Goal: Information Seeking & Learning: Check status

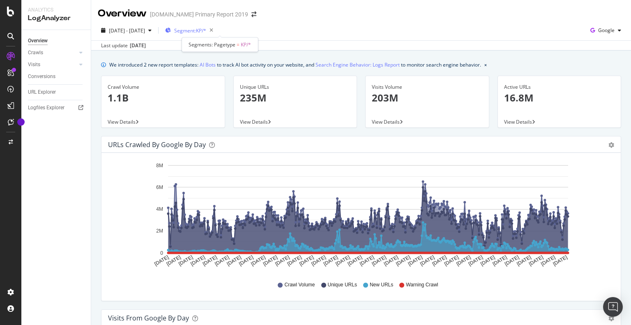
click at [206, 28] on span "Segment: KP/*" at bounding box center [190, 30] width 32 height 7
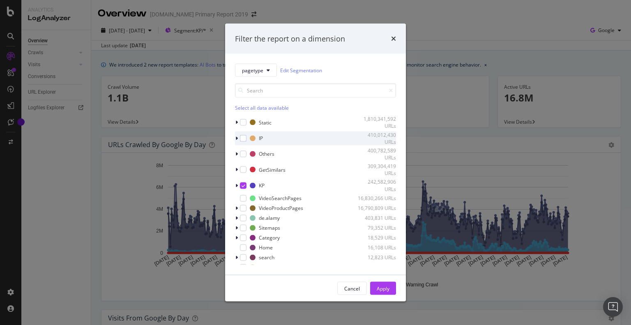
drag, startPoint x: 243, startPoint y: 182, endPoint x: 247, endPoint y: 136, distance: 46.2
click at [243, 182] on div "modal" at bounding box center [243, 185] width 7 height 7
click at [260, 72] on span "pagetype" at bounding box center [252, 70] width 21 height 7
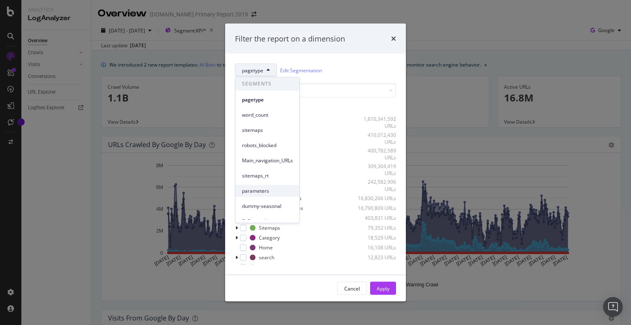
scroll to position [82, 0]
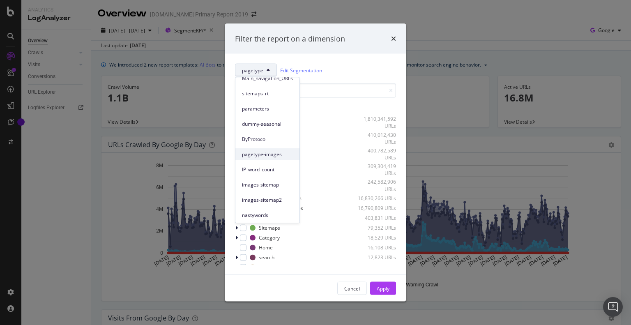
click at [266, 156] on span "pagetype-images" at bounding box center [267, 154] width 51 height 7
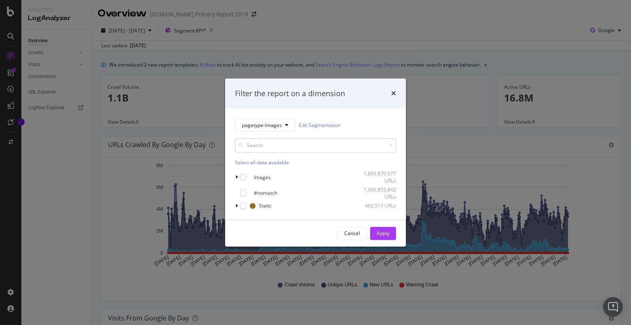
click at [258, 150] on input "modal" at bounding box center [315, 146] width 161 height 14
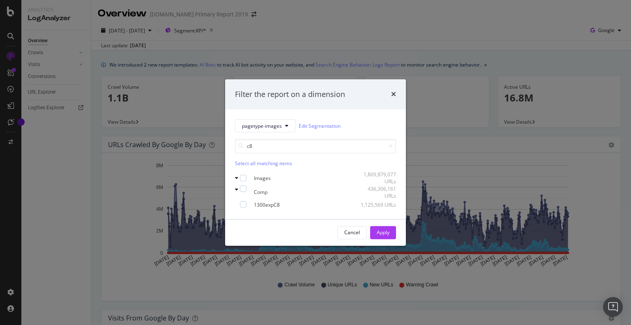
drag, startPoint x: 263, startPoint y: 146, endPoint x: 205, endPoint y: 146, distance: 58.4
click at [205, 146] on div "Filter the report on a dimension pagetype-images Edit Segmentation c8 Select al…" at bounding box center [315, 162] width 631 height 325
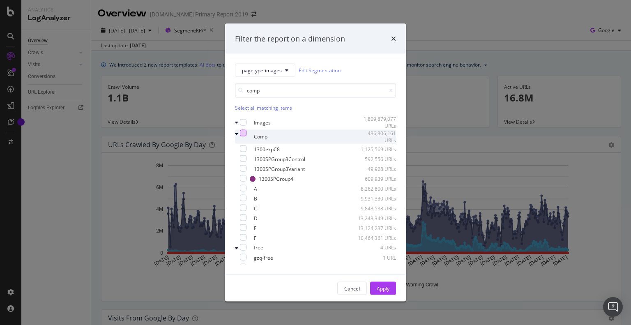
type input "comp"
click at [247, 136] on div "modal" at bounding box center [243, 132] width 7 height 7
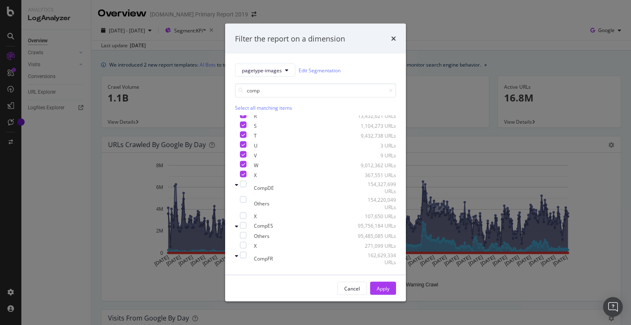
scroll to position [329, 0]
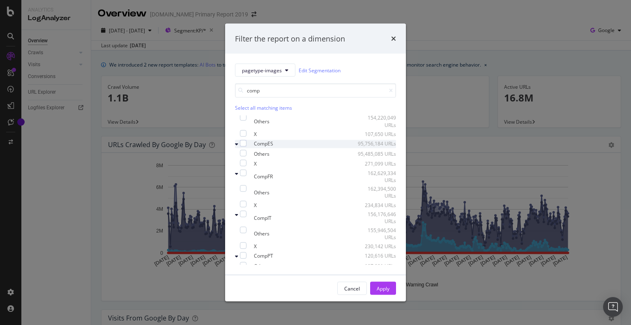
click at [240, 145] on div "modal" at bounding box center [237, 144] width 5 height 8
click at [245, 144] on div "modal" at bounding box center [243, 143] width 7 height 7
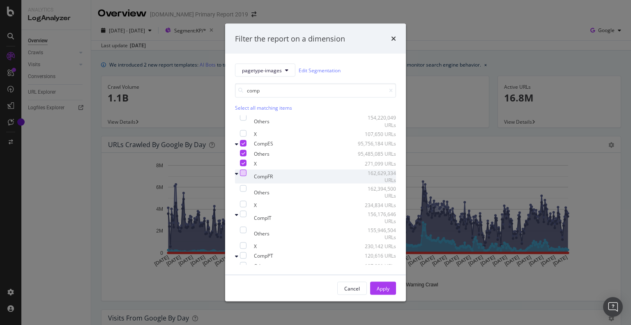
click at [247, 176] on div "modal" at bounding box center [243, 172] width 7 height 7
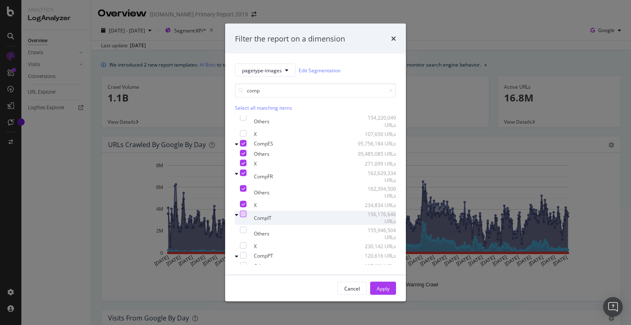
click at [247, 217] on div "modal" at bounding box center [243, 214] width 7 height 7
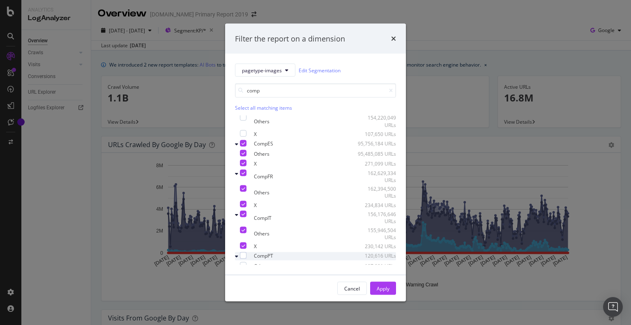
click at [249, 252] on div "CompPT 120,616 URLs" at bounding box center [315, 256] width 161 height 8
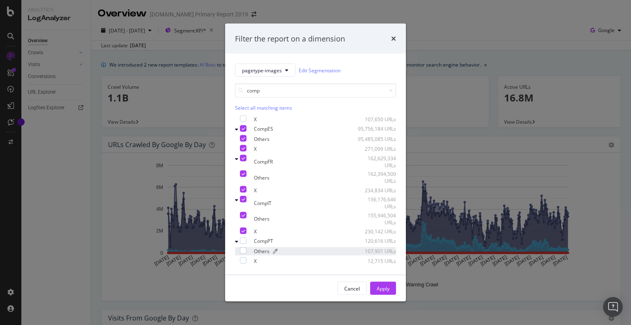
drag, startPoint x: 245, startPoint y: 240, endPoint x: 295, endPoint y: 253, distance: 51.3
click at [247, 240] on div "modal" at bounding box center [243, 240] width 7 height 7
click at [383, 287] on div "Apply" at bounding box center [383, 288] width 13 height 7
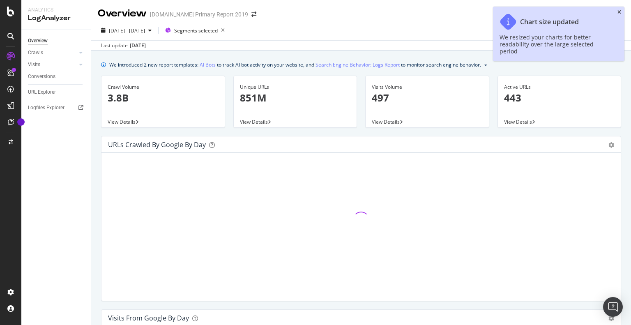
click at [621, 11] on icon "close toast" at bounding box center [620, 12] width 4 height 5
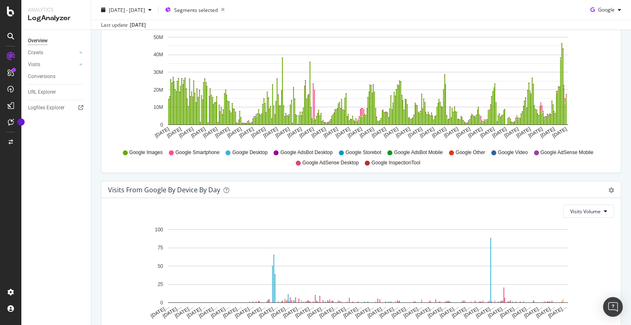
scroll to position [879, 0]
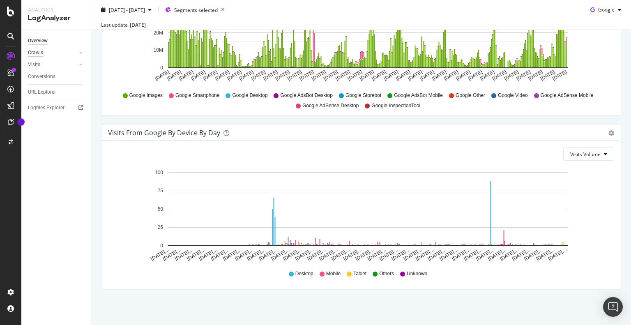
click at [37, 53] on div "Crawls" at bounding box center [35, 53] width 15 height 9
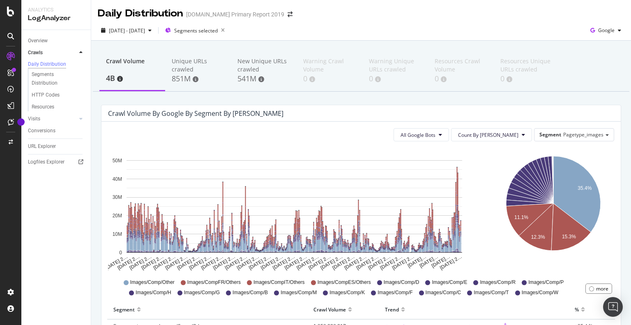
scroll to position [123, 0]
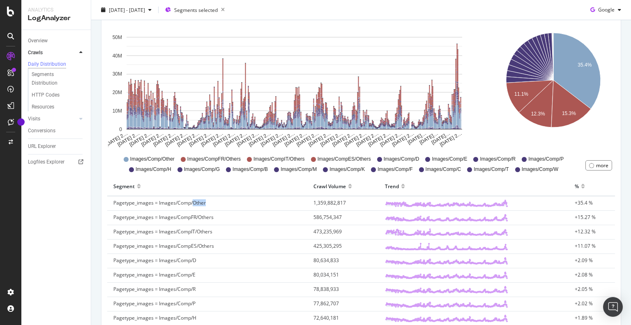
drag, startPoint x: 192, startPoint y: 200, endPoint x: 222, endPoint y: 201, distance: 29.6
click at [222, 201] on td "Pagetype_images = Images/Comp/Other" at bounding box center [207, 203] width 200 height 15
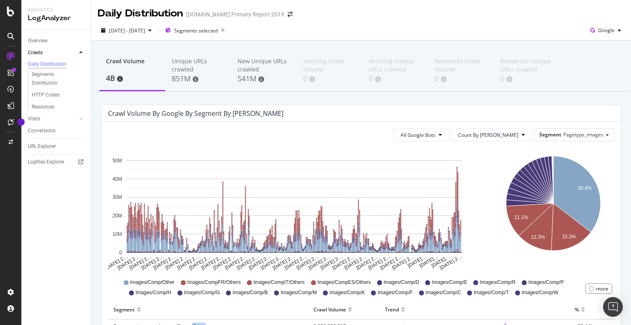
scroll to position [82, 0]
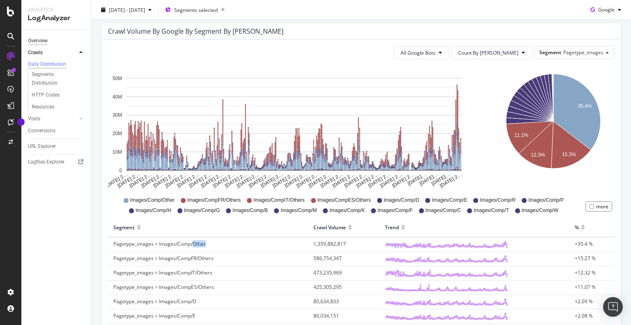
click at [38, 42] on div "Overview" at bounding box center [38, 41] width 20 height 9
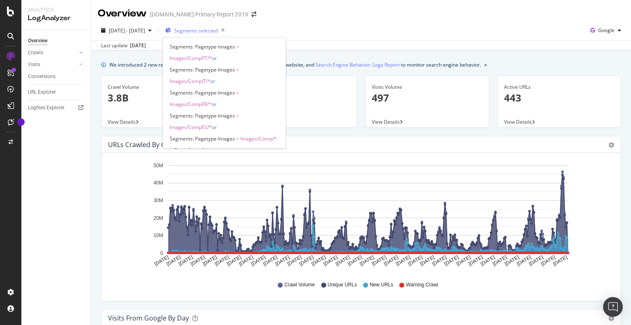
click at [218, 32] on span "Segments selected" at bounding box center [196, 30] width 44 height 7
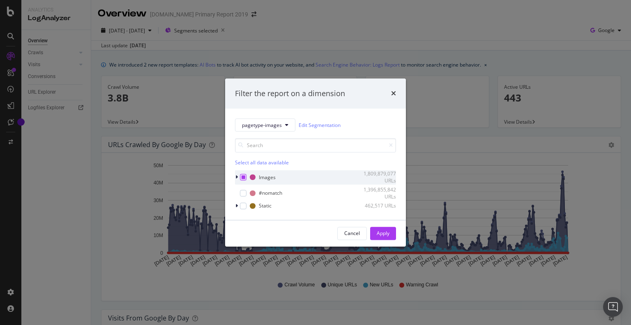
click at [242, 178] on icon "modal" at bounding box center [244, 178] width 4 height 4
click at [243, 178] on icon "modal" at bounding box center [244, 178] width 4 height 4
click at [249, 148] on input "modal" at bounding box center [315, 146] width 161 height 14
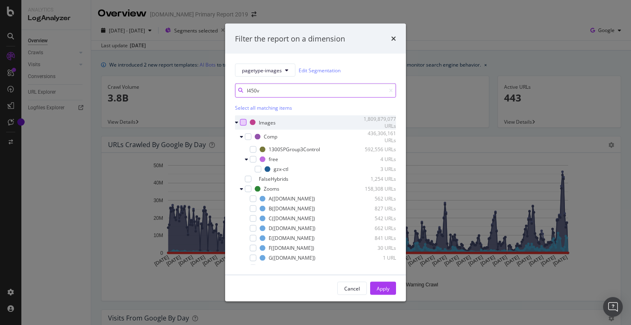
click at [237, 91] on div "l450v" at bounding box center [315, 90] width 161 height 14
click at [269, 98] on input "450v" at bounding box center [315, 90] width 161 height 14
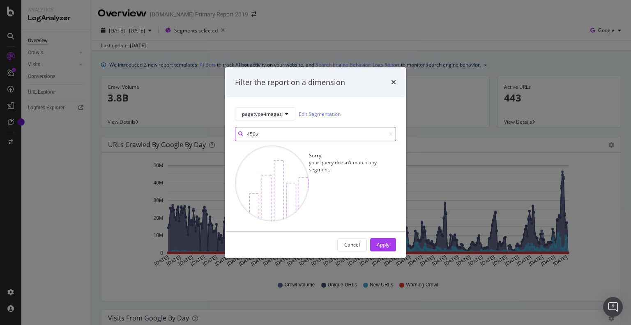
click at [261, 127] on input "450v" at bounding box center [315, 134] width 161 height 14
type input "450v"
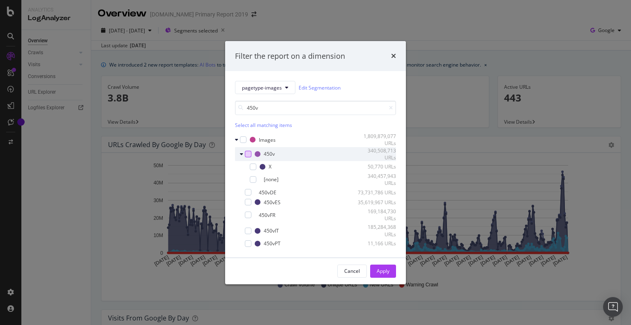
click at [244, 157] on div "modal" at bounding box center [242, 154] width 5 height 8
click at [247, 156] on div "modal" at bounding box center [248, 154] width 7 height 7
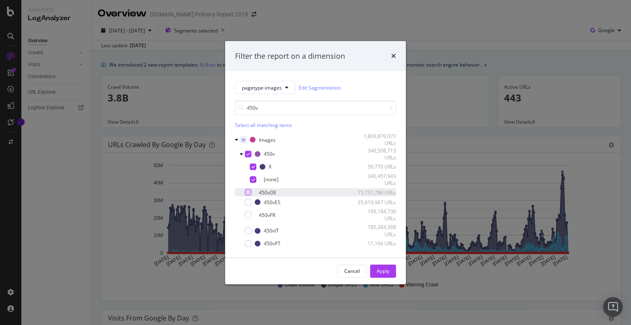
click at [248, 194] on div "modal" at bounding box center [248, 192] width 7 height 7
click at [248, 201] on div "modal" at bounding box center [248, 202] width 7 height 7
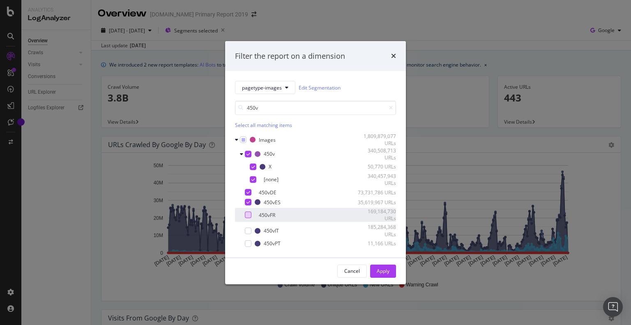
click at [249, 217] on div "modal" at bounding box center [248, 215] width 7 height 7
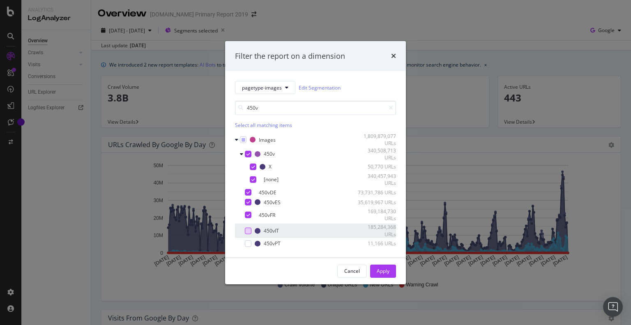
click at [248, 233] on div "modal" at bounding box center [248, 230] width 7 height 7
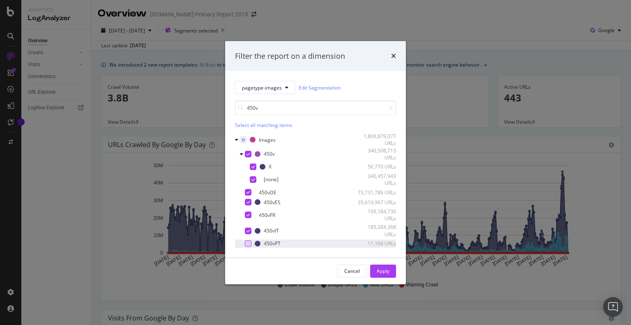
click at [247, 246] on div "modal" at bounding box center [248, 243] width 7 height 7
click at [379, 272] on div "Apply" at bounding box center [383, 271] width 13 height 7
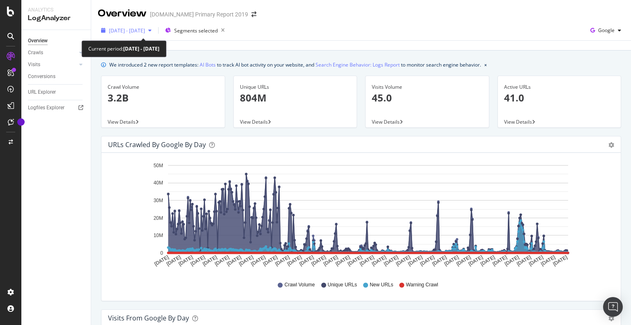
click at [145, 28] on span "[DATE] - [DATE]" at bounding box center [127, 30] width 36 height 7
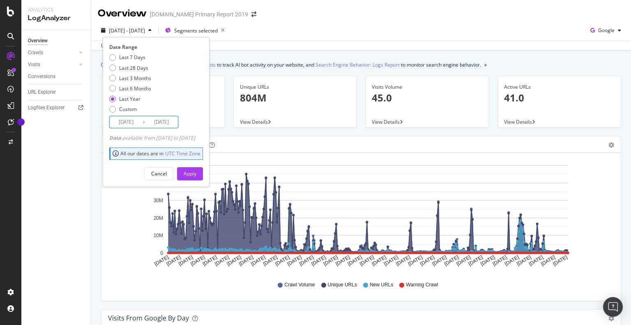
click at [128, 125] on input "2024/08/10" at bounding box center [126, 122] width 33 height 12
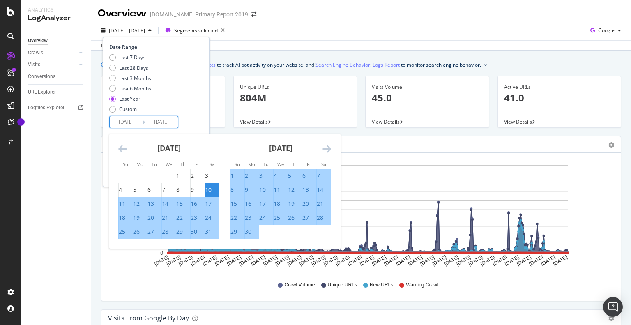
click at [324, 149] on icon "Move forward to switch to the next month." at bounding box center [327, 149] width 9 height 10
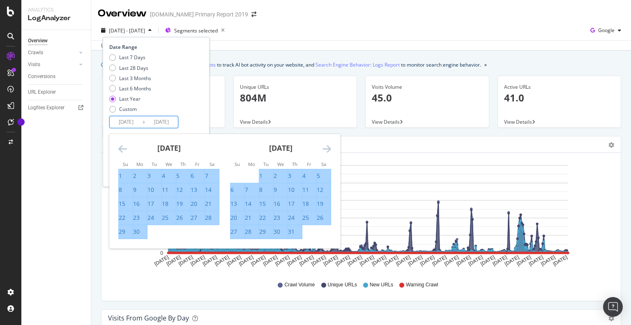
click at [324, 149] on icon "Move forward to switch to the next month." at bounding box center [327, 149] width 9 height 10
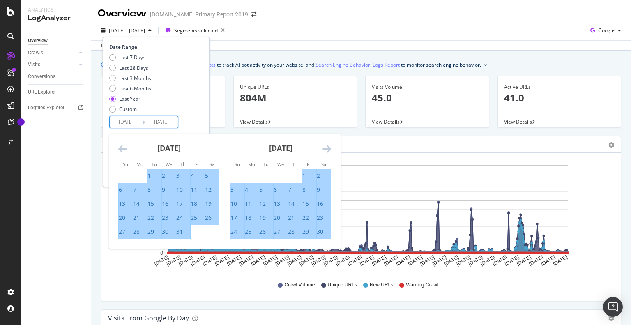
click at [324, 149] on icon "Move forward to switch to the next month." at bounding box center [327, 149] width 9 height 10
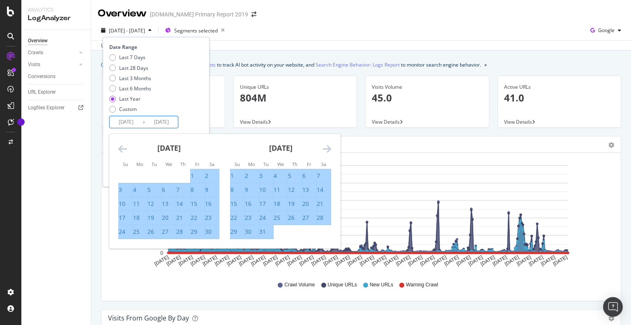
click at [324, 149] on icon "Move forward to switch to the next month." at bounding box center [327, 149] width 9 height 10
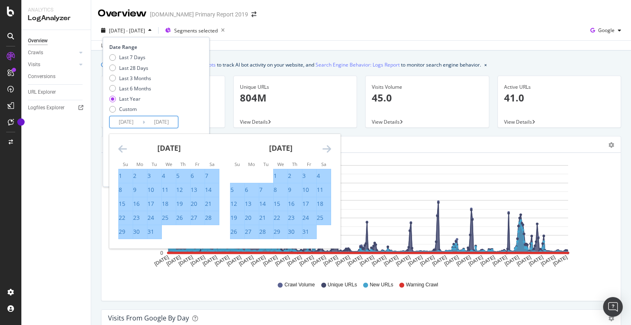
click at [276, 175] on div "1" at bounding box center [275, 176] width 3 height 8
type input "2025/01/01"
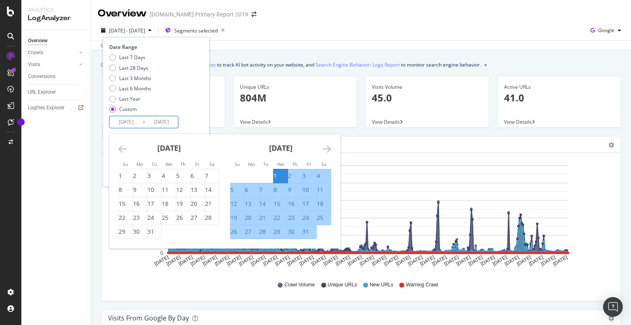
click at [201, 108] on div "Last 7 Days Last 28 Days Last 3 Months Last 6 Months Last Year Custom" at bounding box center [155, 85] width 92 height 62
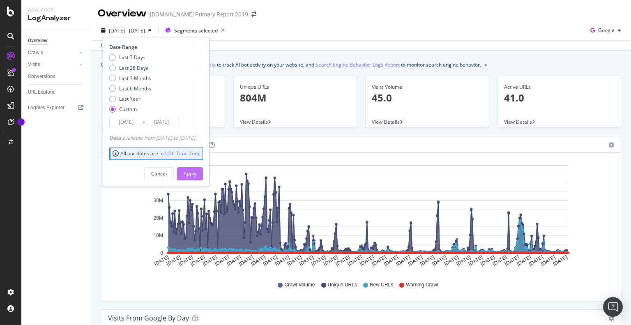
click at [196, 177] on div "Apply" at bounding box center [190, 174] width 13 height 12
